Goal: Connect with others: Establish contact or relationships with other users

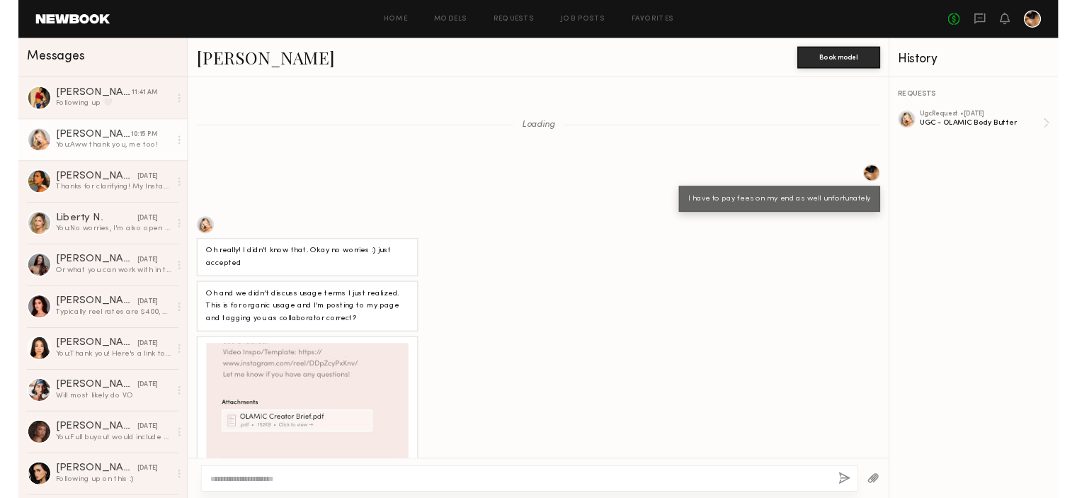
scroll to position [650, 0]
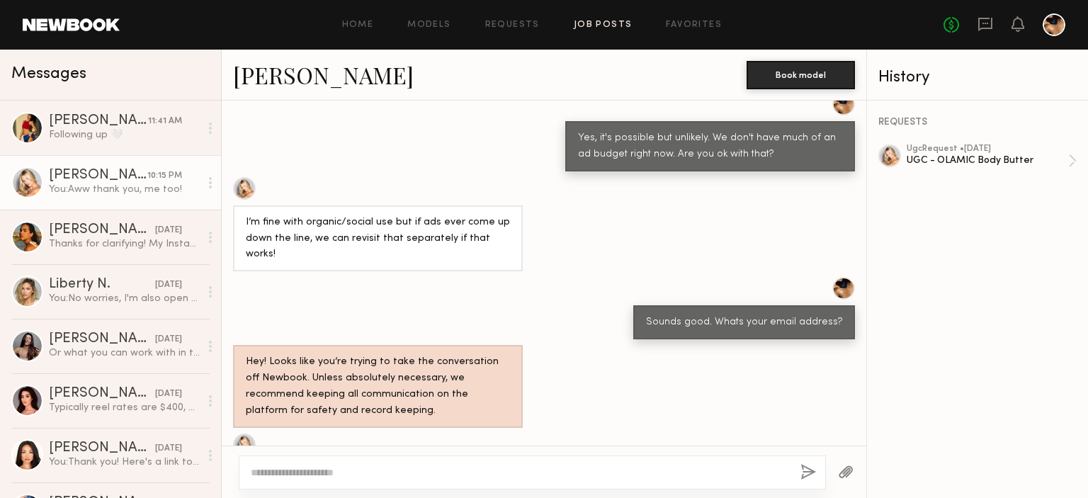
click at [604, 23] on link "Job Posts" at bounding box center [603, 25] width 59 height 9
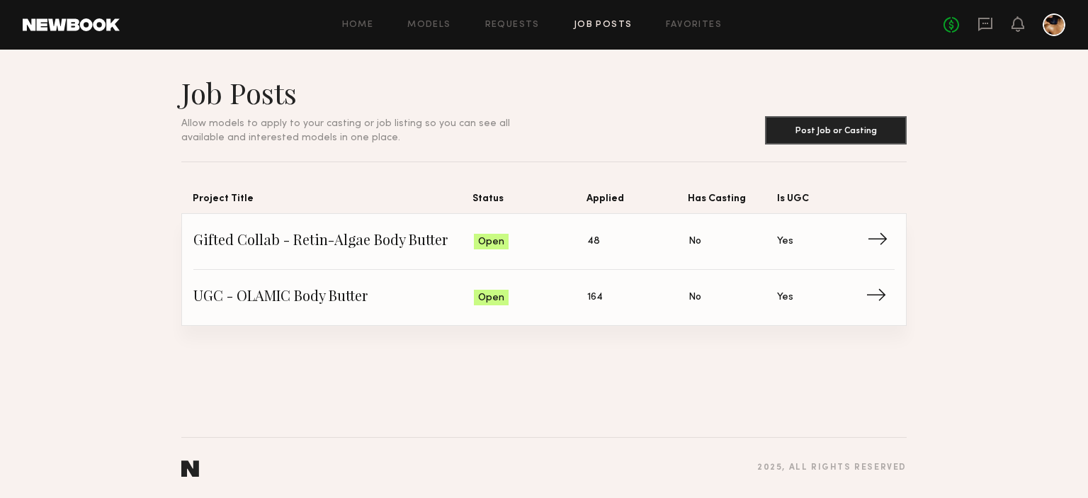
click at [583, 235] on span "Status: Open" at bounding box center [531, 241] width 114 height 21
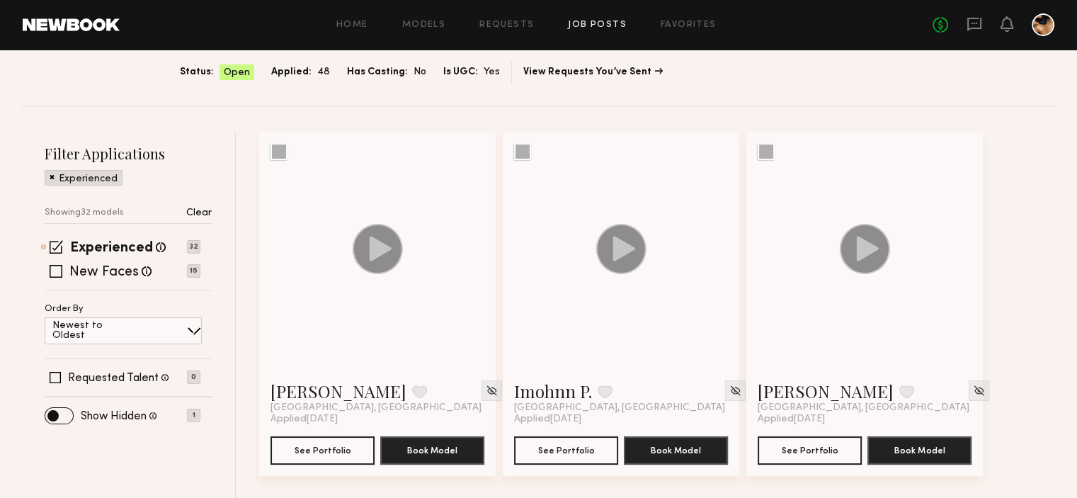
scroll to position [125, 0]
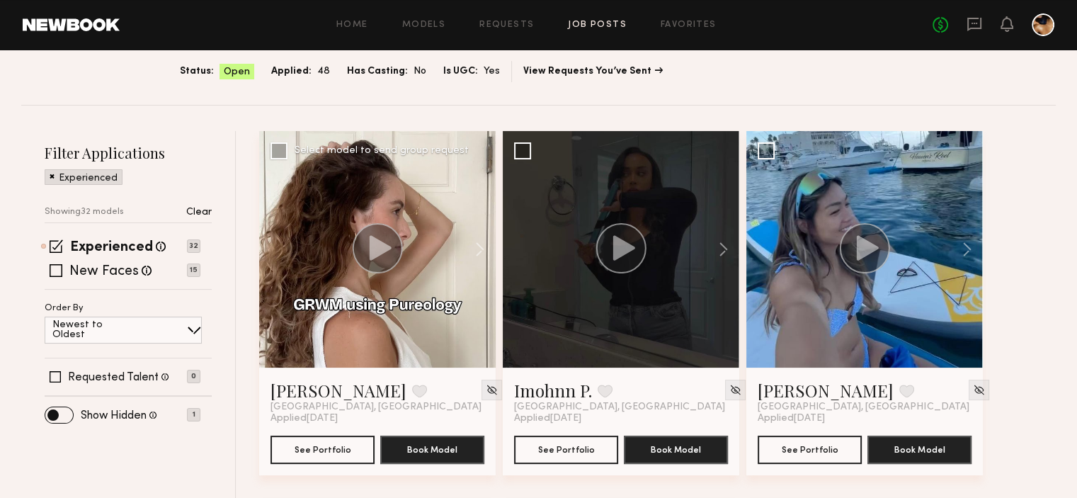
click at [374, 258] on circle at bounding box center [378, 248] width 50 height 50
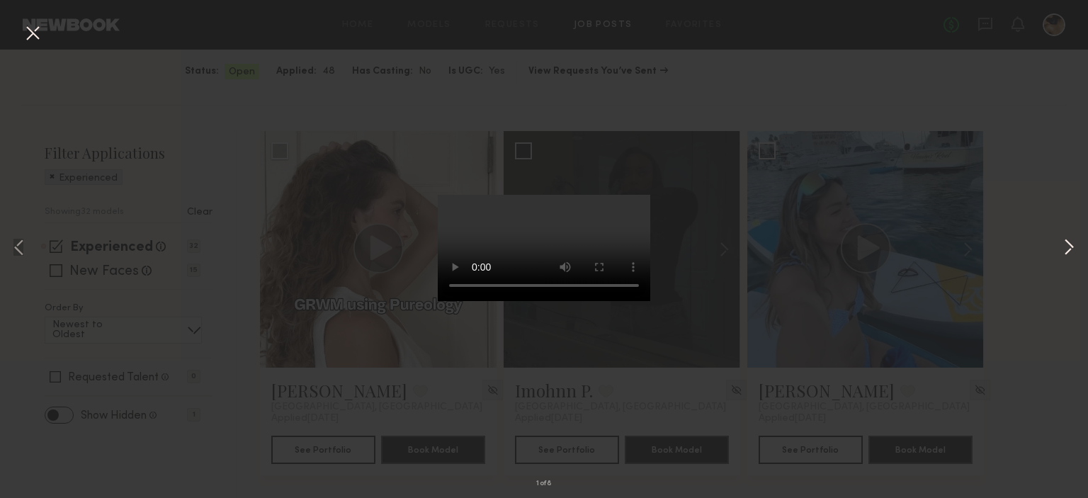
click at [1060, 212] on button at bounding box center [1068, 249] width 17 height 398
click at [34, 33] on button at bounding box center [32, 33] width 23 height 25
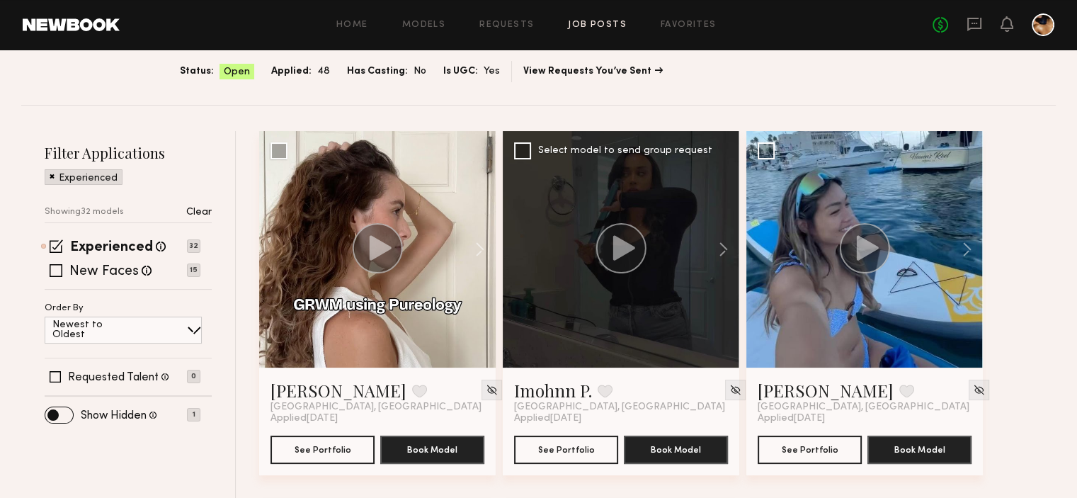
click at [630, 263] on circle at bounding box center [621, 248] width 50 height 50
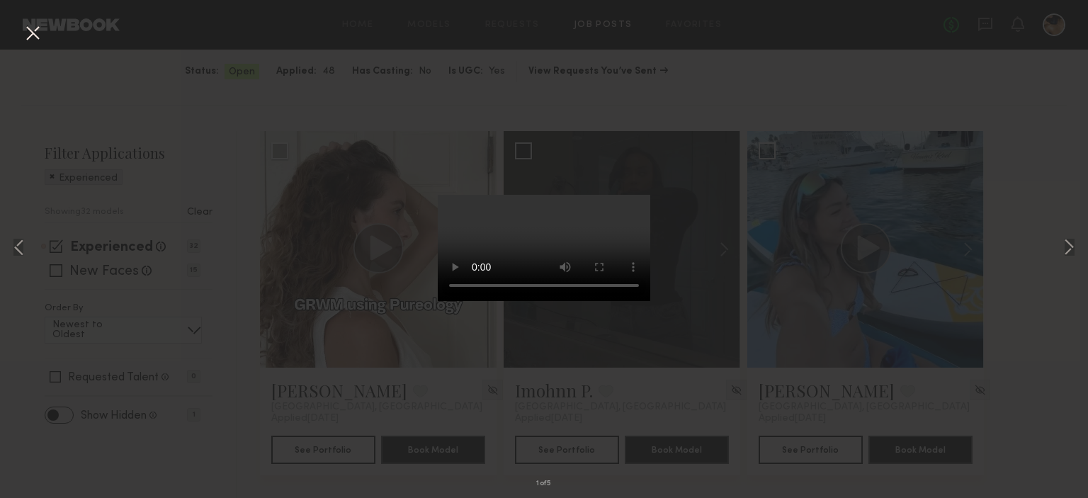
click at [40, 32] on button at bounding box center [32, 33] width 23 height 25
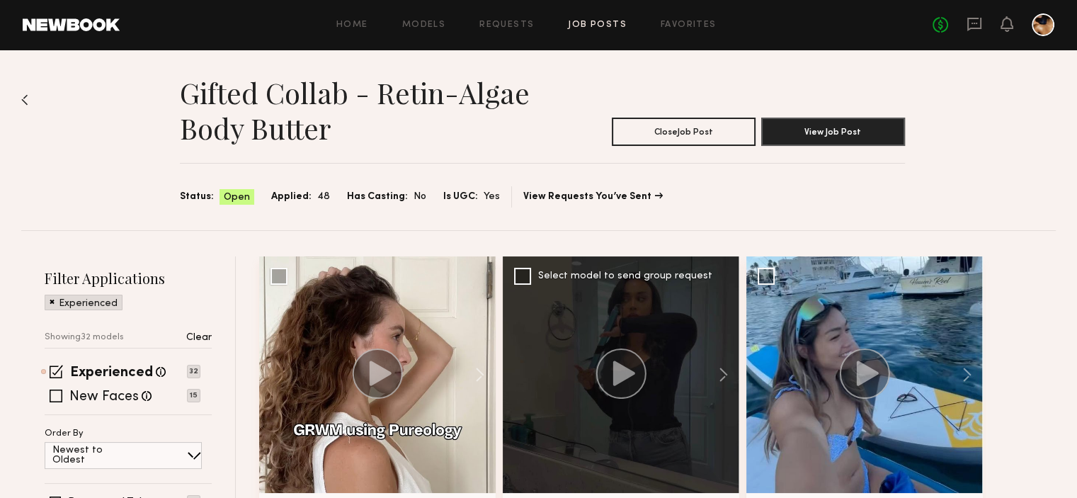
scroll to position [0, 0]
click at [30, 104] on div "Gifted Collab - Retin-Algae Body Butter Close Job Post View Job Post Status: Op…" at bounding box center [538, 140] width 1035 height 181
click at [24, 101] on img at bounding box center [24, 99] width 7 height 11
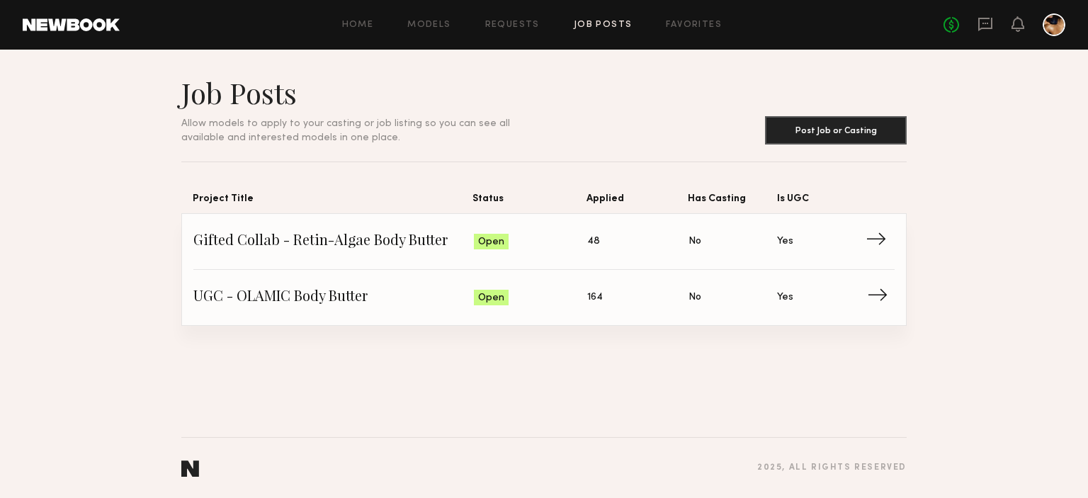
click at [358, 297] on span "UGC - OLAMIC Body Butter" at bounding box center [333, 297] width 280 height 21
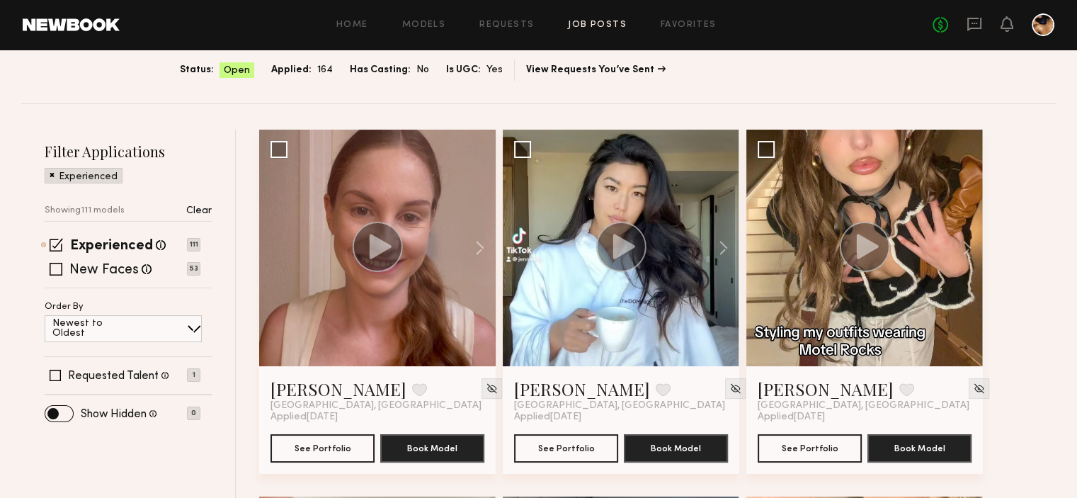
scroll to position [103, 0]
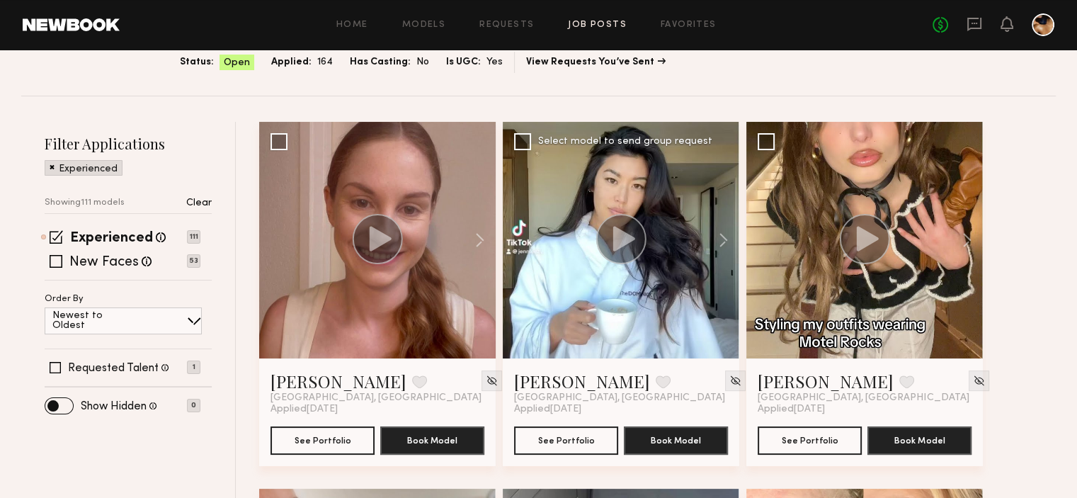
click at [629, 229] on circle at bounding box center [621, 239] width 50 height 50
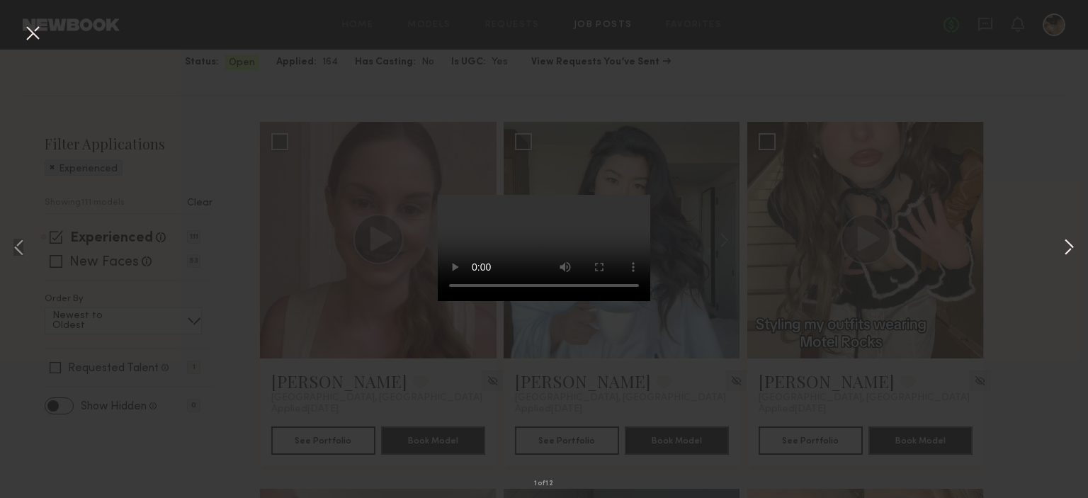
click at [1068, 246] on button at bounding box center [1068, 249] width 17 height 398
click at [1068, 239] on button at bounding box center [1068, 249] width 17 height 398
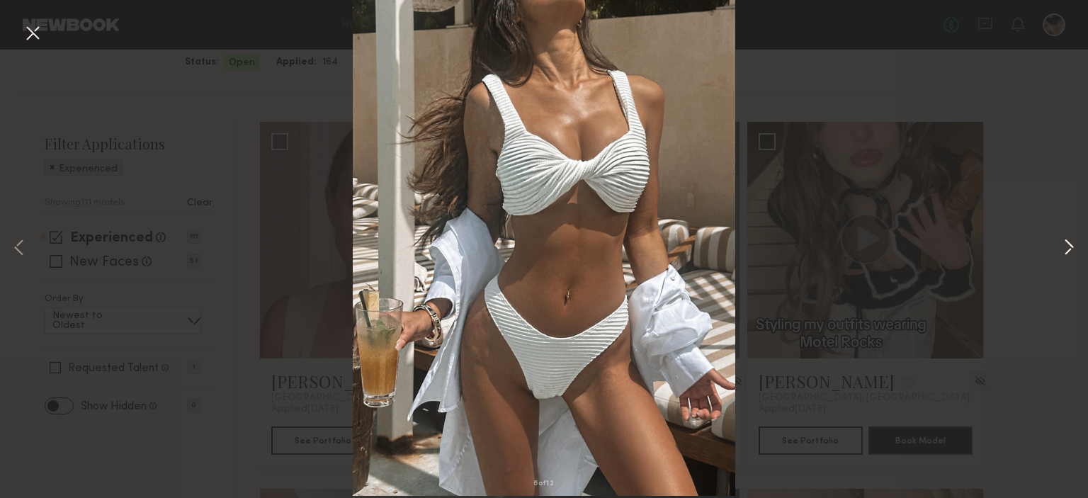
click at [1068, 239] on button at bounding box center [1068, 249] width 17 height 398
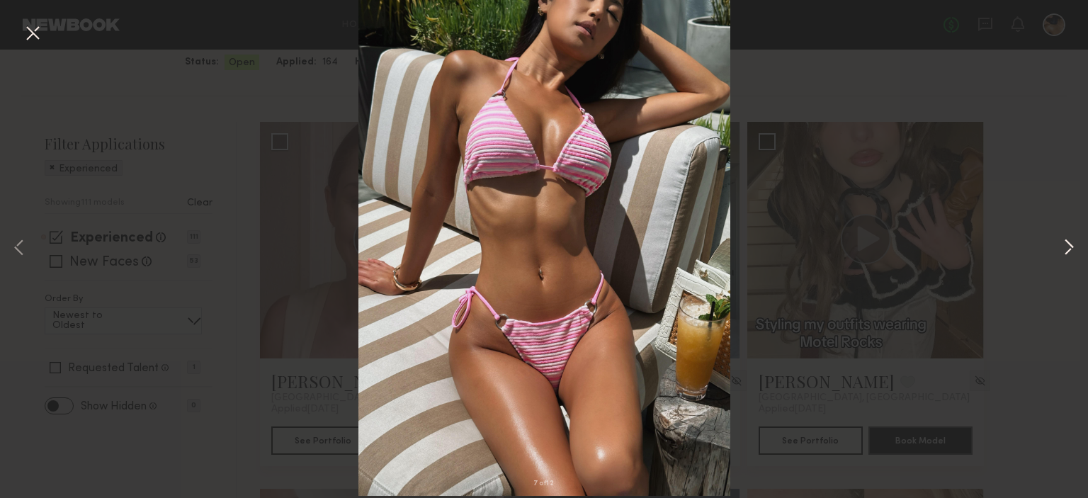
click at [1068, 239] on button at bounding box center [1068, 249] width 17 height 398
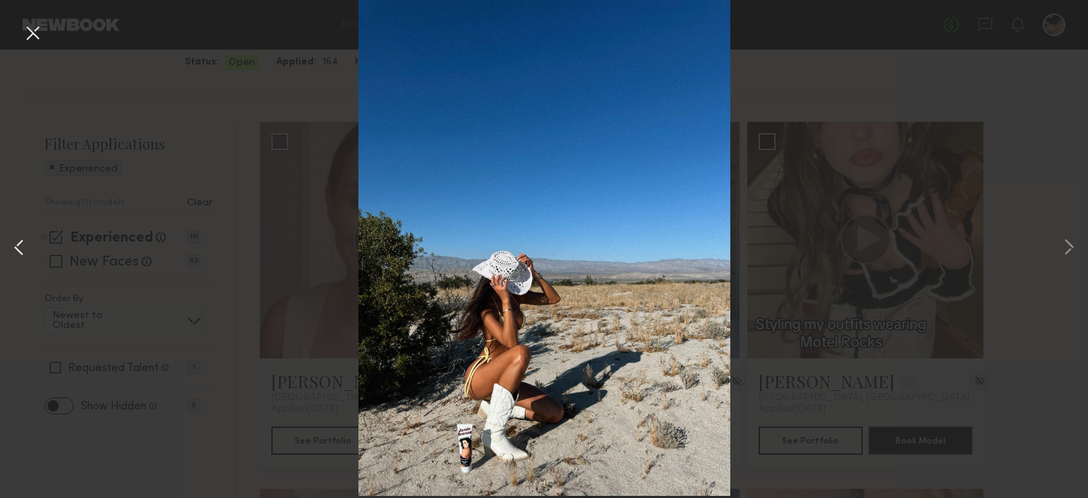
click at [25, 251] on button at bounding box center [19, 249] width 17 height 398
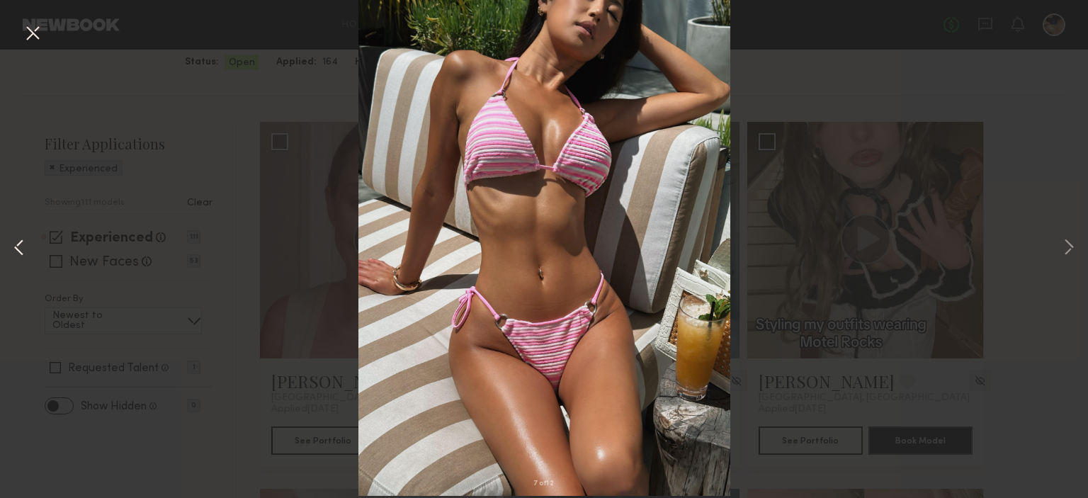
click at [14, 251] on button at bounding box center [19, 249] width 17 height 398
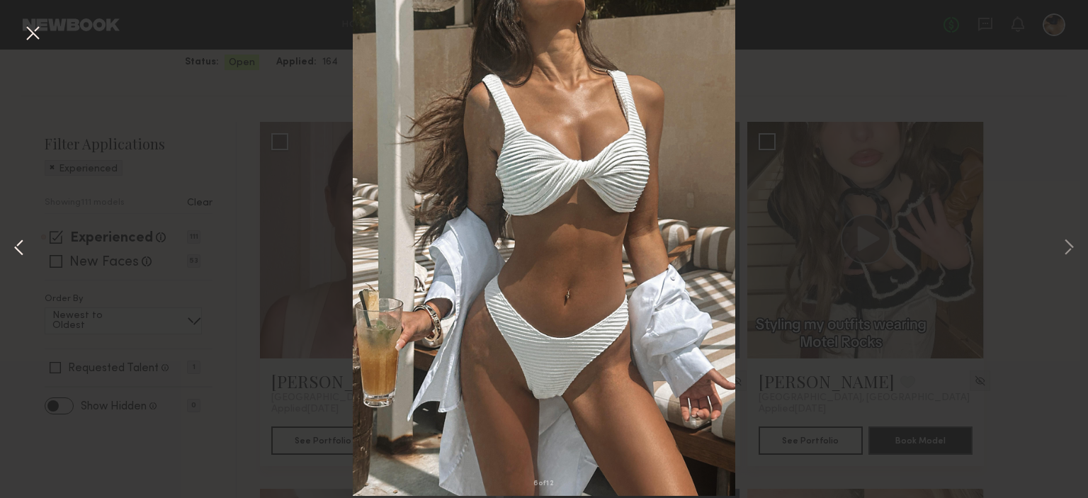
click at [14, 251] on button at bounding box center [19, 249] width 17 height 398
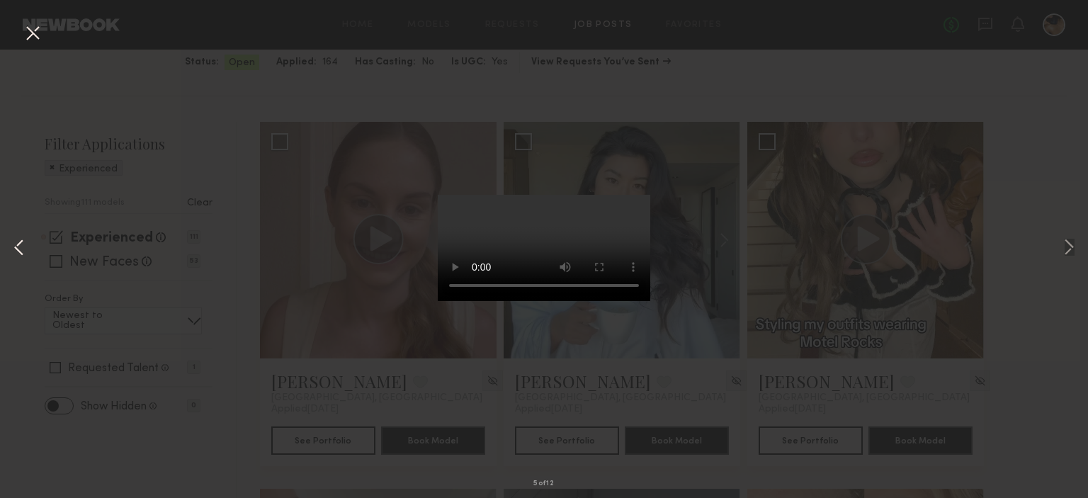
click at [14, 251] on button at bounding box center [19, 249] width 17 height 398
click at [28, 33] on button at bounding box center [32, 33] width 23 height 25
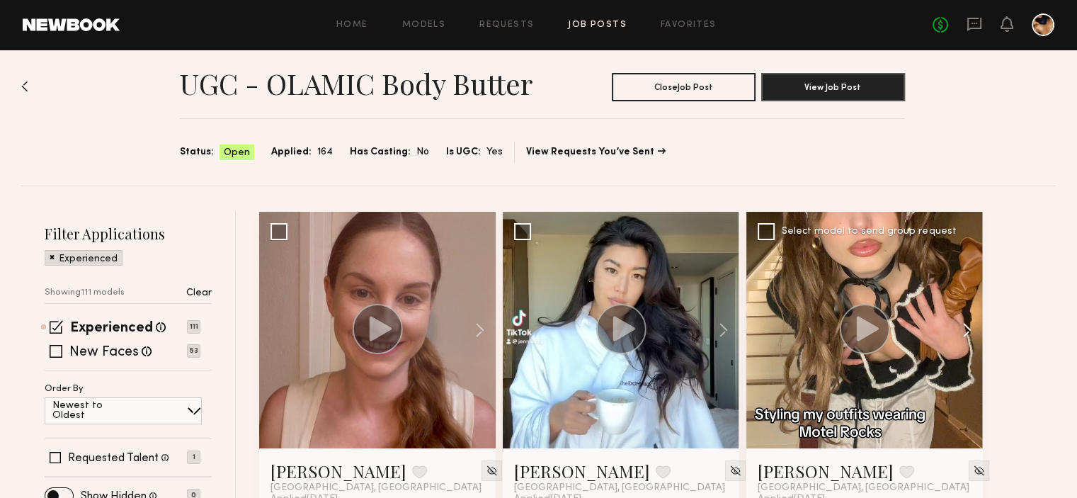
scroll to position [0, 0]
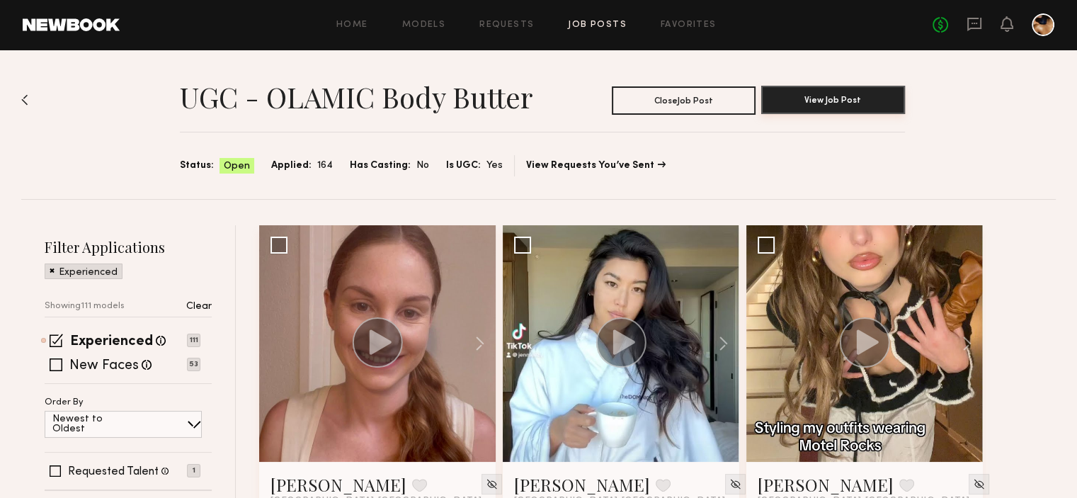
click at [814, 90] on button "View Job Post" at bounding box center [833, 100] width 144 height 28
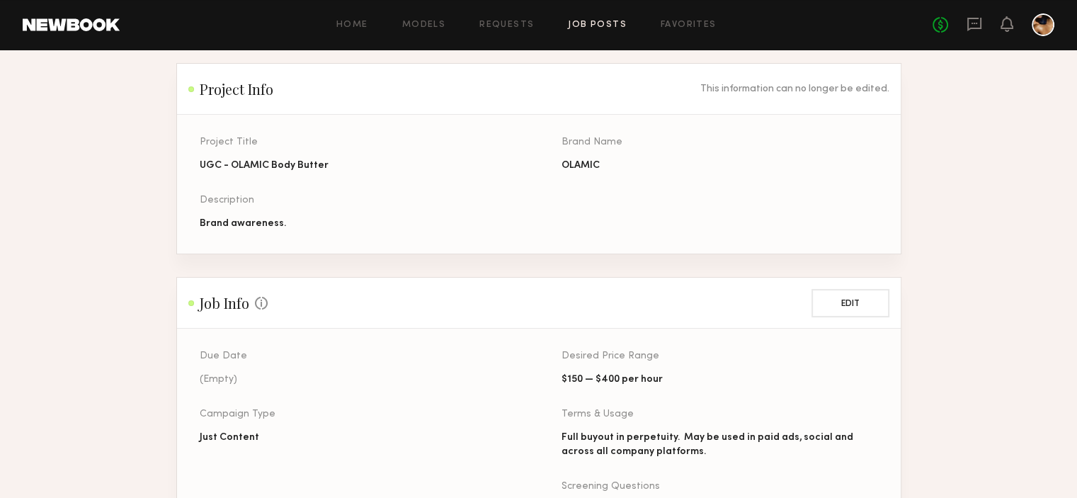
scroll to position [113, 0]
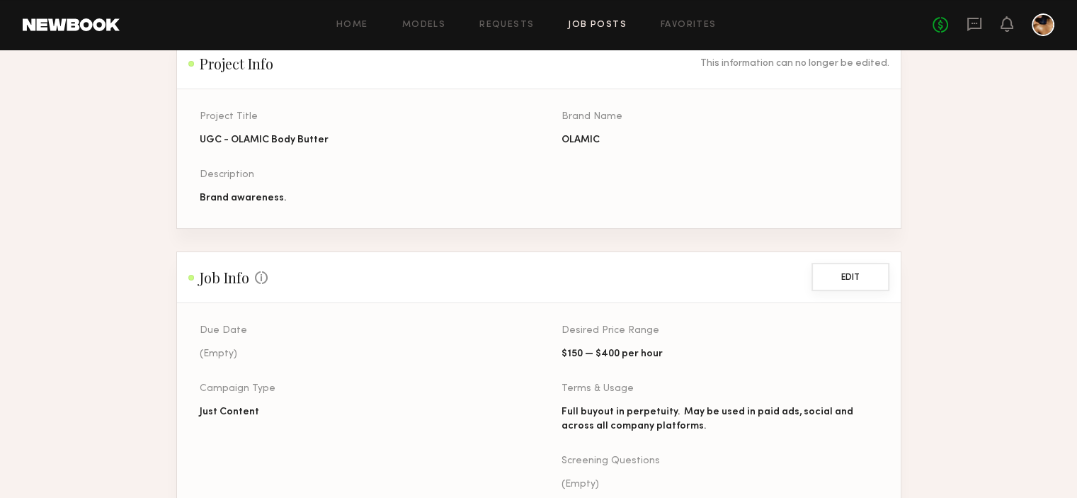
click at [856, 280] on button "Edit" at bounding box center [850, 277] width 78 height 28
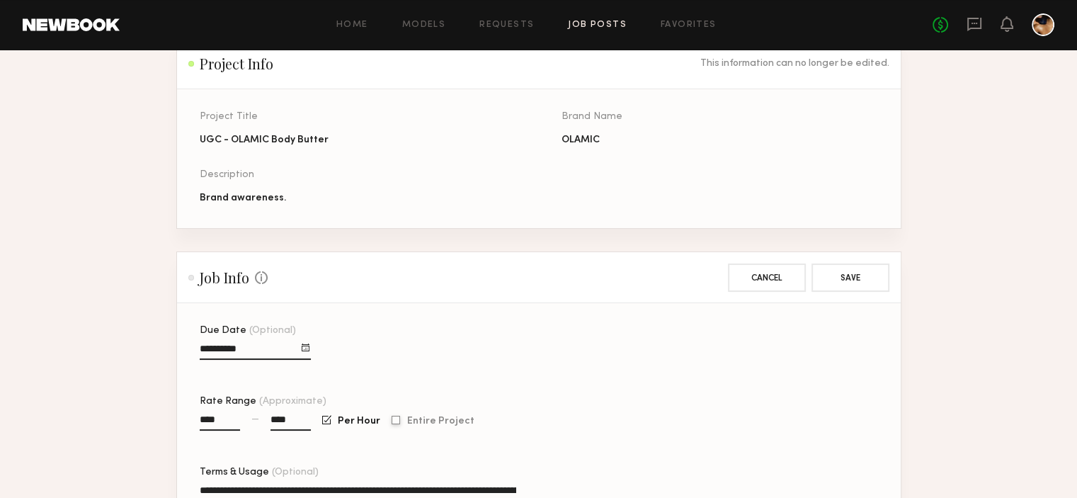
click at [400, 416] on div at bounding box center [396, 420] width 8 height 9
click at [856, 288] on button "Save" at bounding box center [850, 277] width 78 height 28
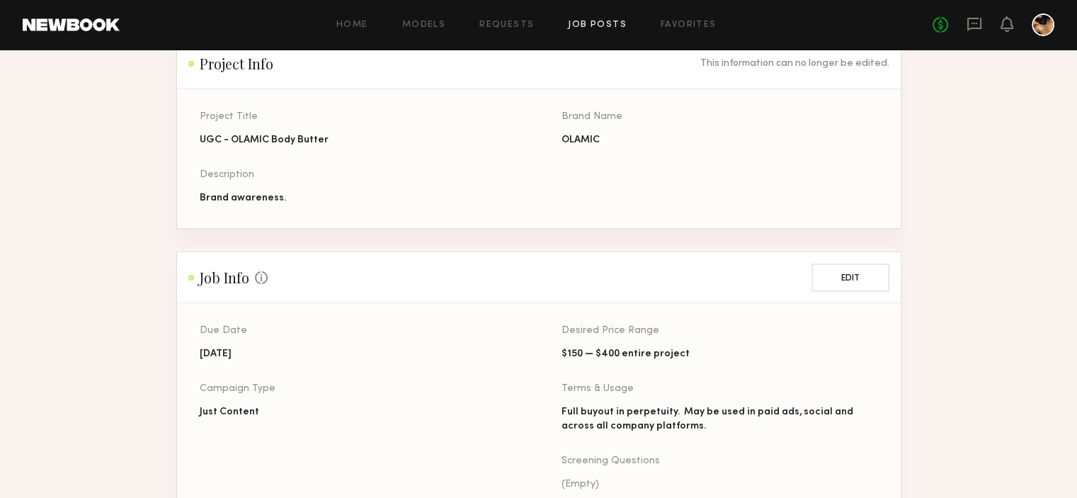
scroll to position [0, 0]
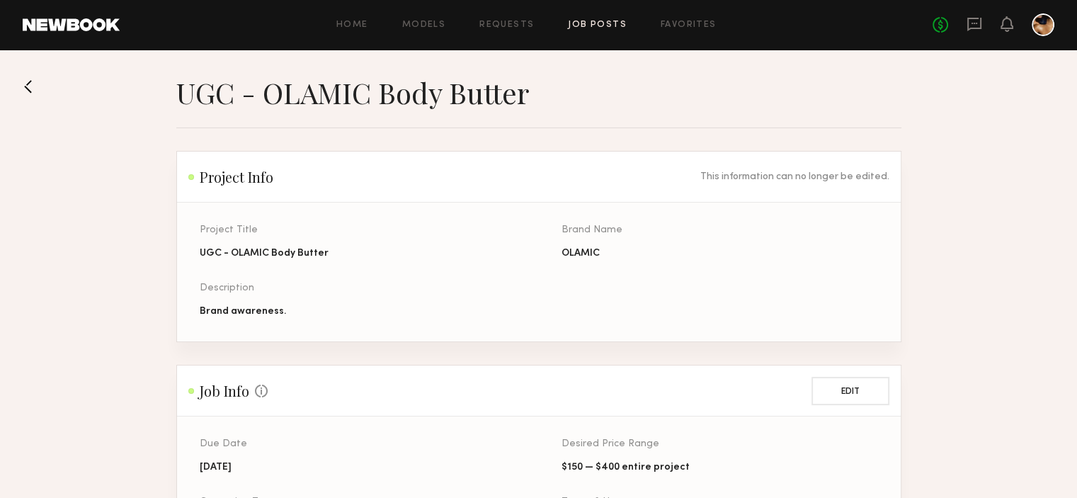
click at [35, 84] on button at bounding box center [34, 86] width 23 height 23
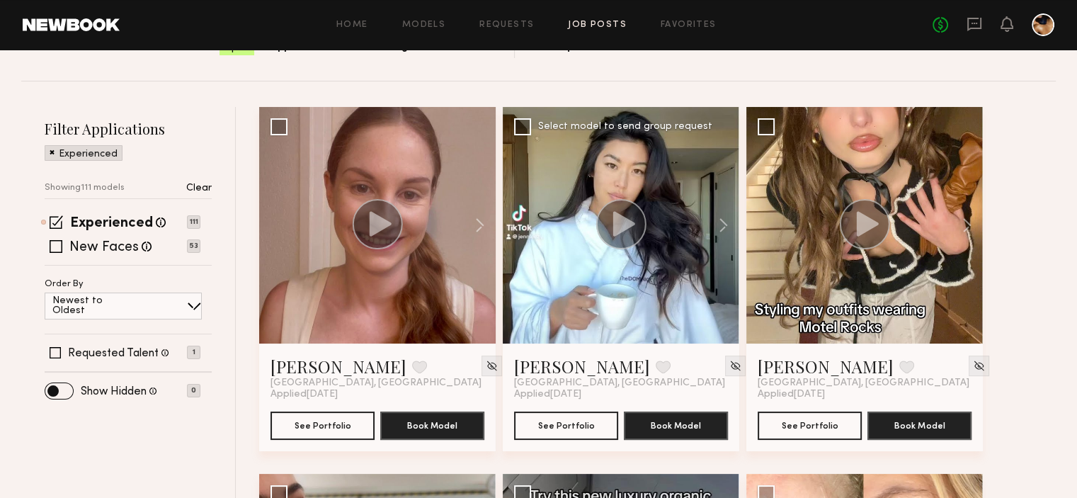
scroll to position [119, 0]
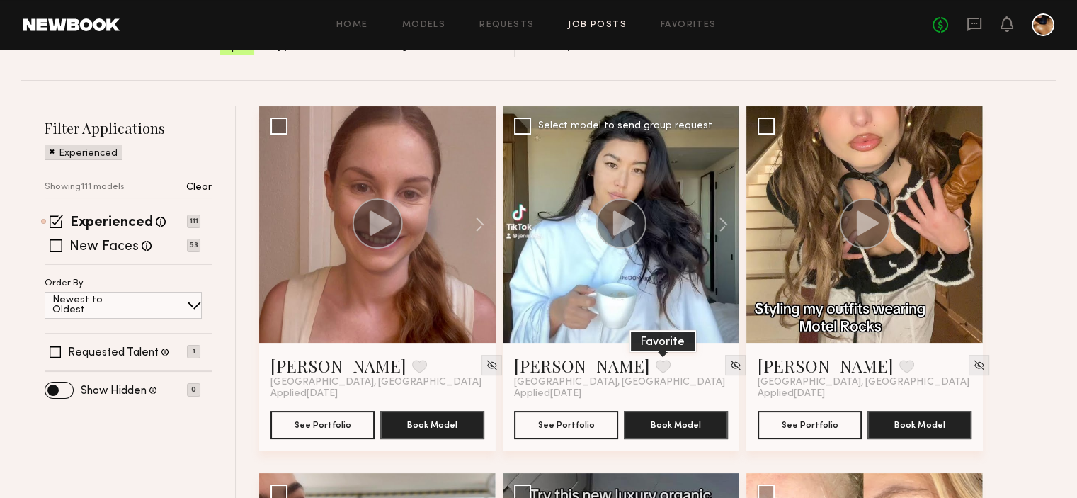
click at [656, 370] on button at bounding box center [663, 366] width 15 height 13
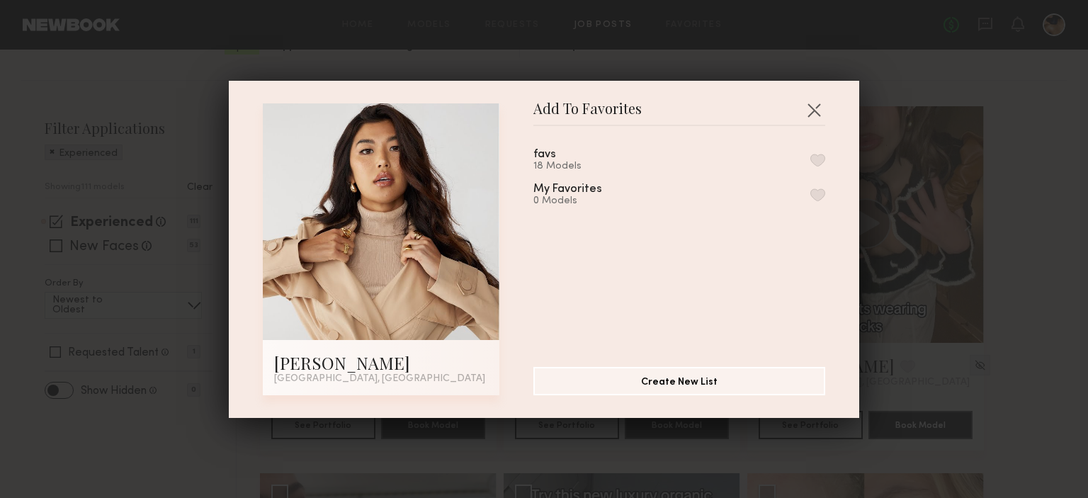
click at [579, 200] on div "0 Models" at bounding box center [584, 200] width 103 height 11
click at [810, 159] on button "button" at bounding box center [817, 160] width 15 height 13
click at [811, 106] on button "button" at bounding box center [813, 109] width 23 height 23
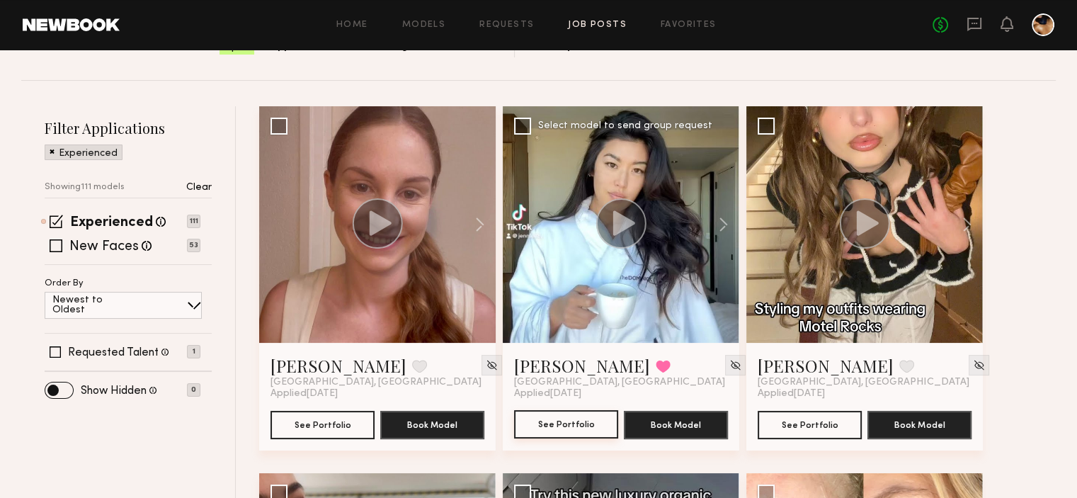
click at [572, 430] on button "See Portfolio" at bounding box center [566, 424] width 104 height 28
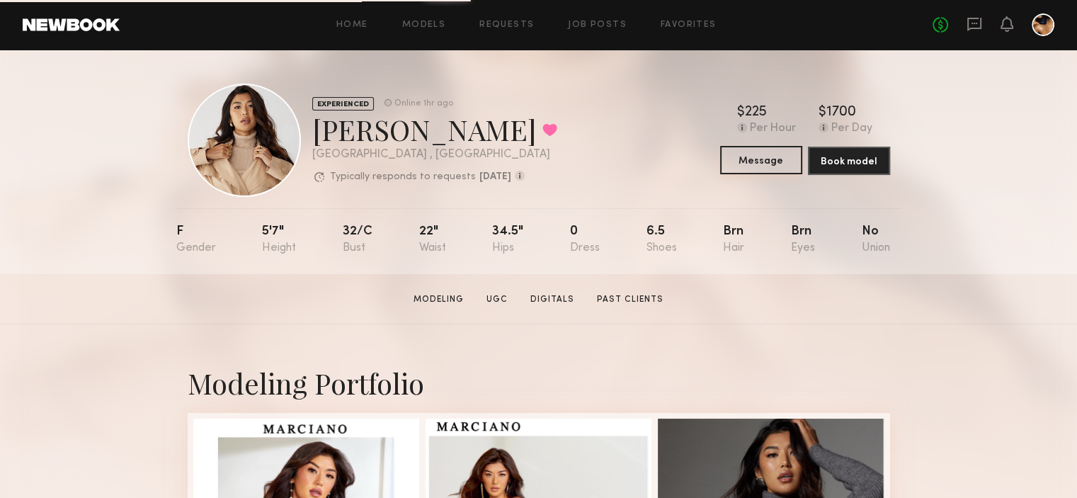
click at [745, 165] on button "Message" at bounding box center [761, 160] width 82 height 28
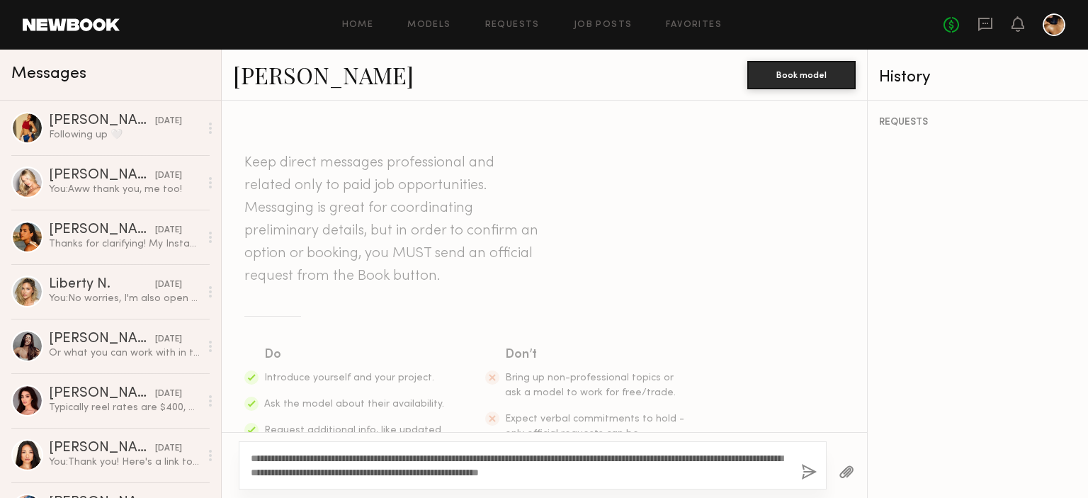
click at [513, 474] on textarea "**********" at bounding box center [520, 465] width 539 height 28
click at [378, 469] on textarea "**********" at bounding box center [520, 465] width 539 height 28
type textarea "**********"
click at [811, 470] on button "button" at bounding box center [809, 473] width 16 height 18
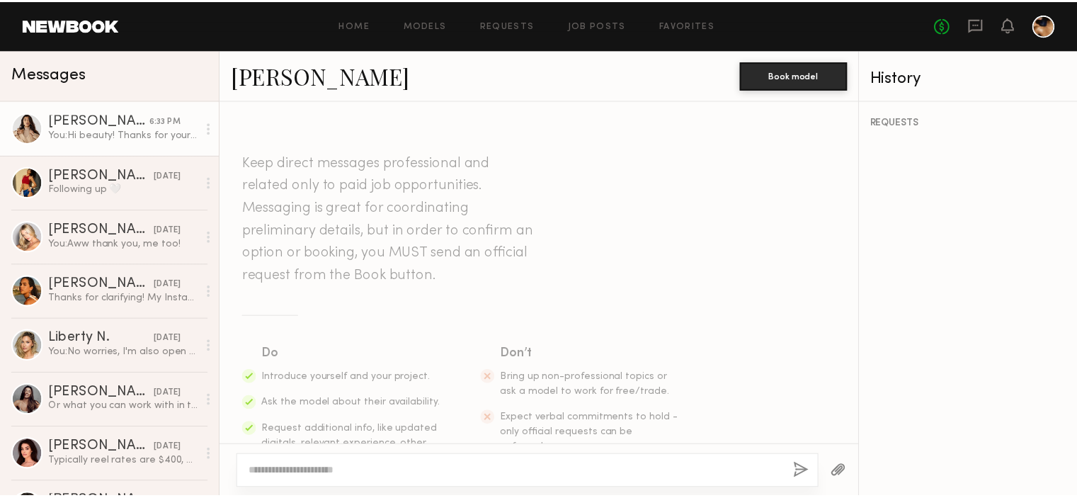
scroll to position [295, 0]
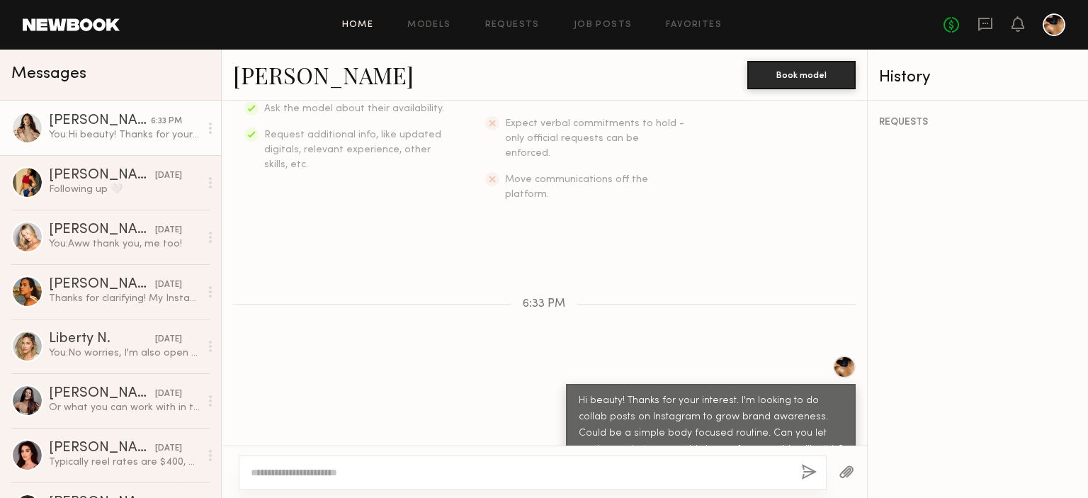
click at [368, 28] on link "Home" at bounding box center [358, 25] width 32 height 9
